Goal: Navigation & Orientation: Go to known website

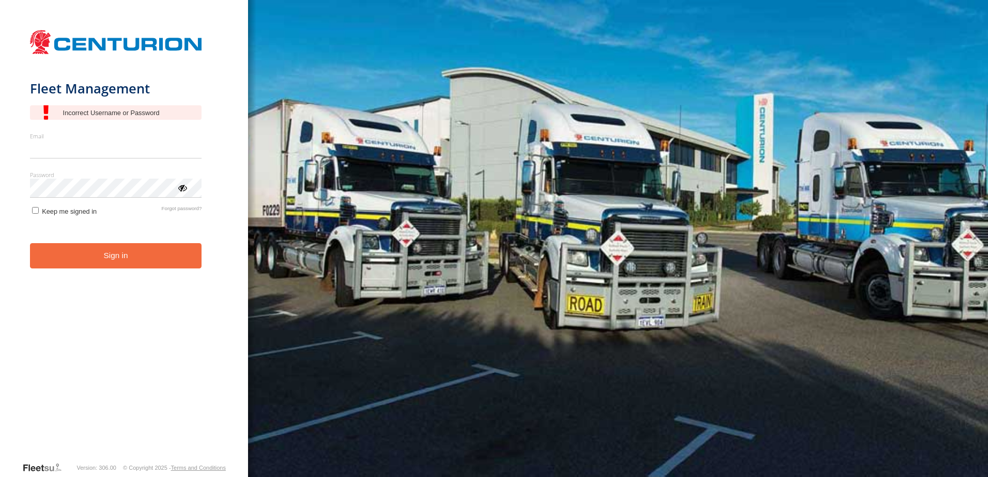
type input "**********"
drag, startPoint x: 0, startPoint y: 0, endPoint x: 120, endPoint y: 269, distance: 294.4
click at [120, 269] on button "Sign in" at bounding box center [116, 255] width 172 height 25
click at [120, 259] on button "Sign in" at bounding box center [116, 255] width 172 height 25
